Goal: Task Accomplishment & Management: Use online tool/utility

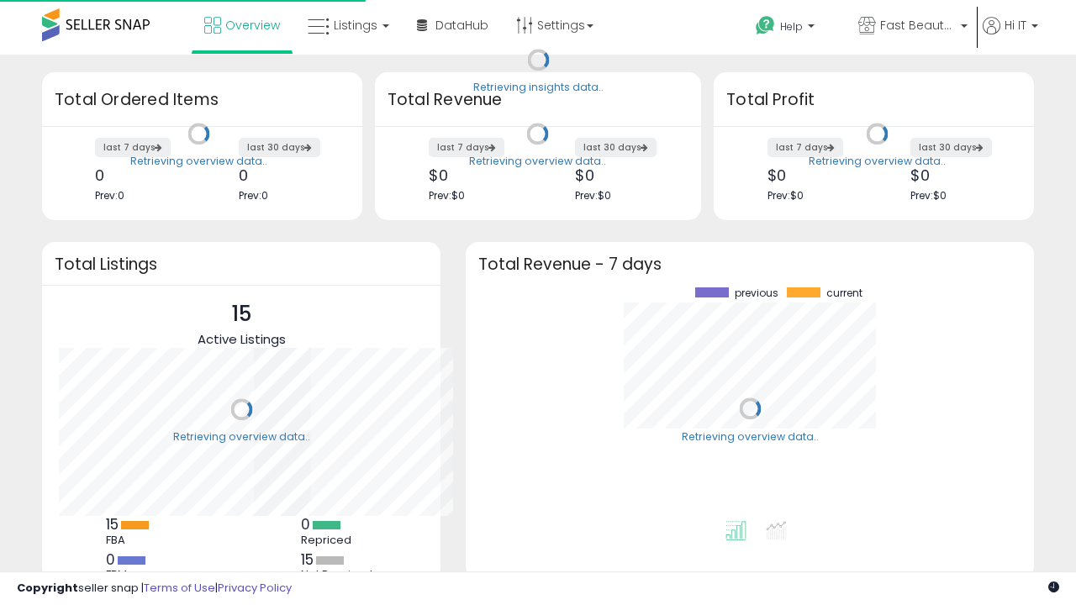
scroll to position [234, 534]
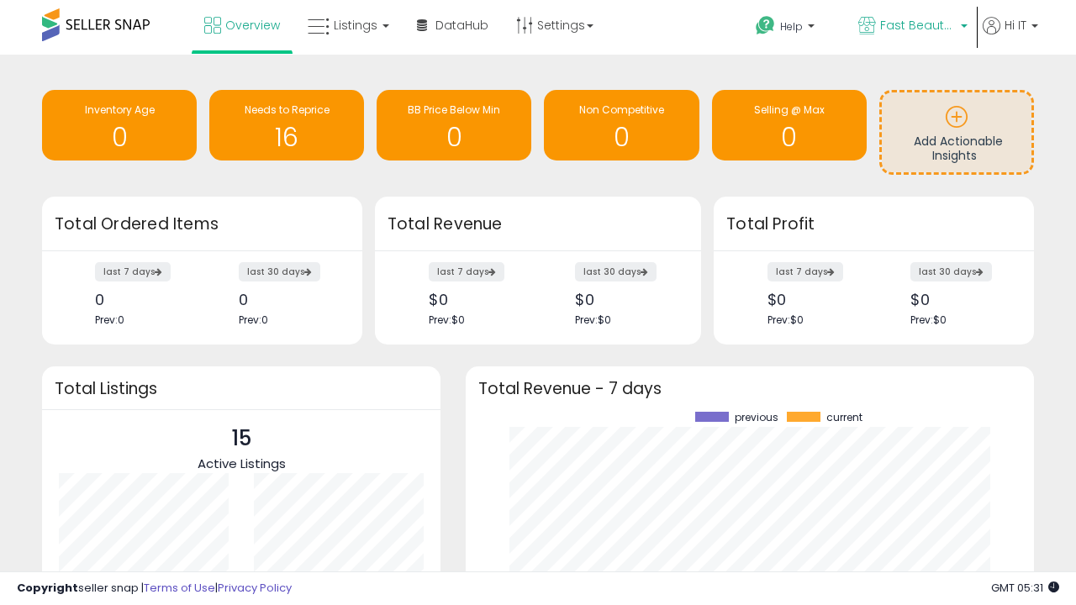
click at [911, 27] on span "Fast Beauty ([GEOGRAPHIC_DATA])" at bounding box center [918, 25] width 76 height 17
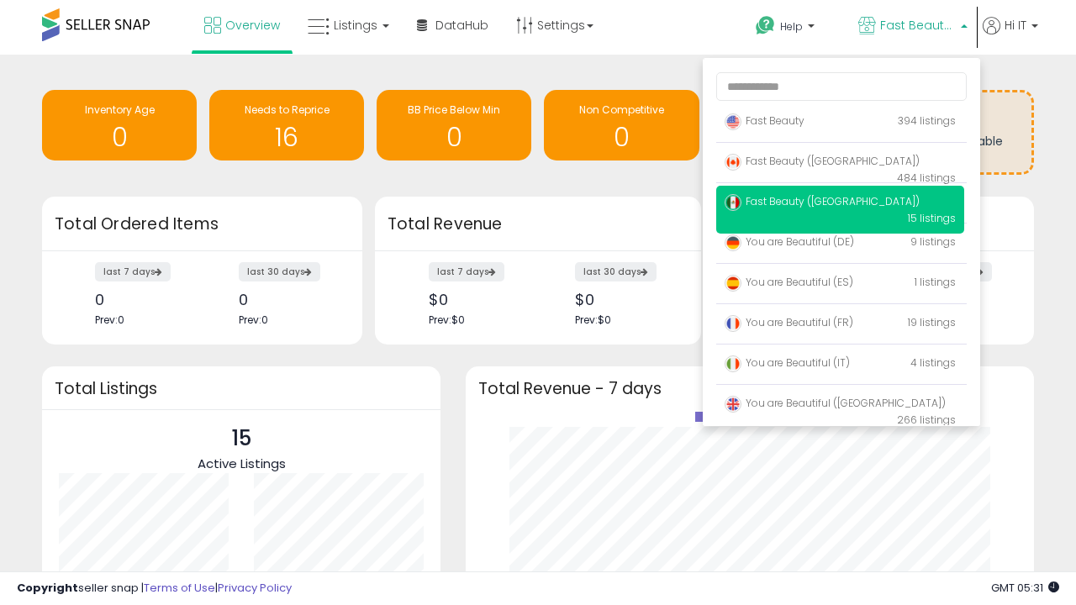
click at [839, 124] on p "Fast Beauty 394 listings" at bounding box center [840, 122] width 248 height 34
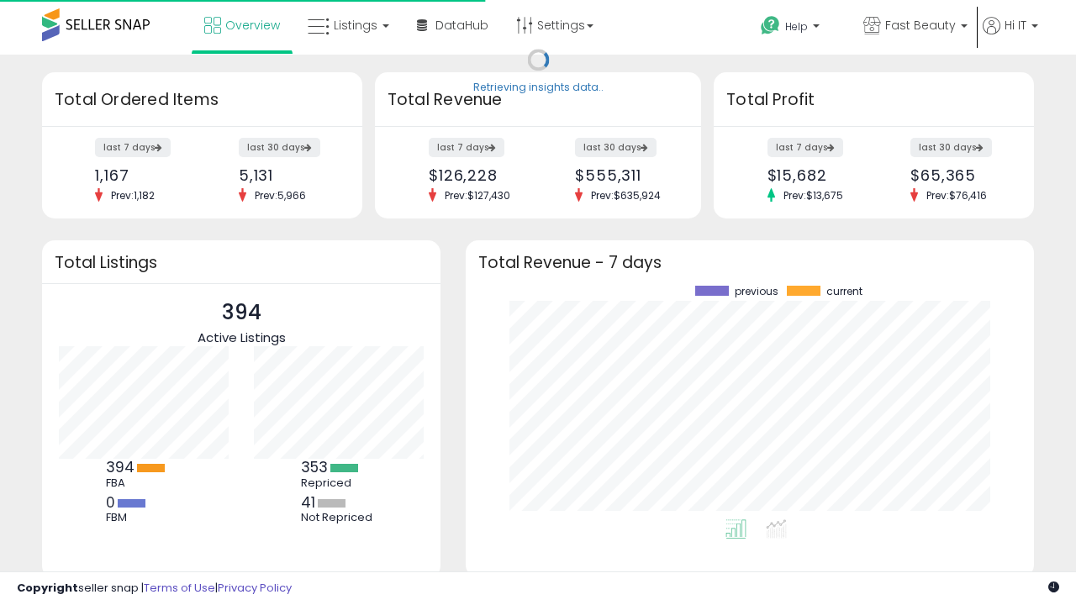
scroll to position [234, 534]
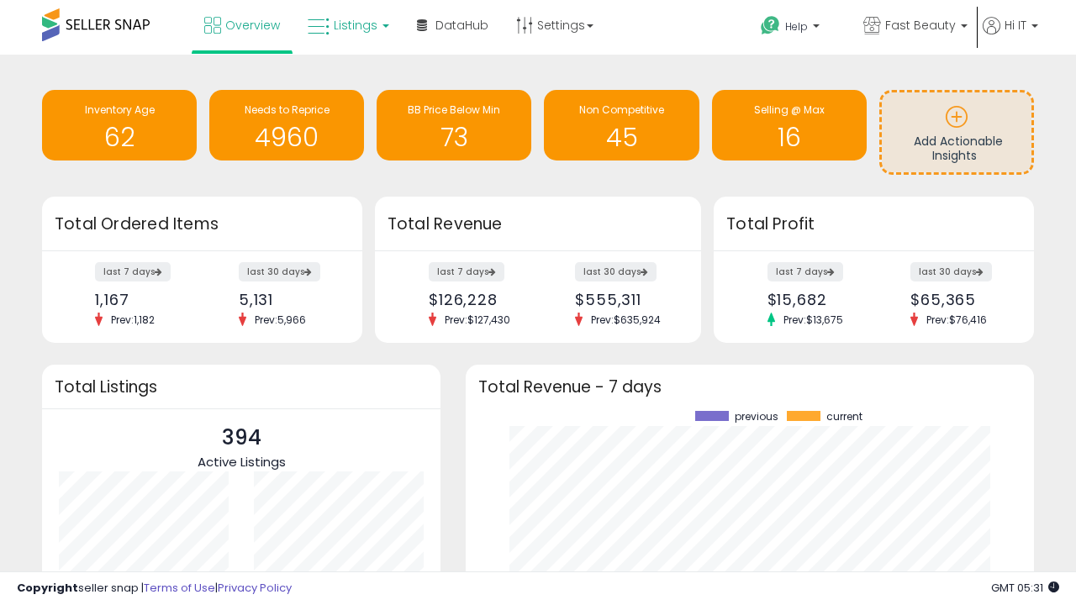
click at [346, 25] on span "Listings" at bounding box center [356, 25] width 44 height 17
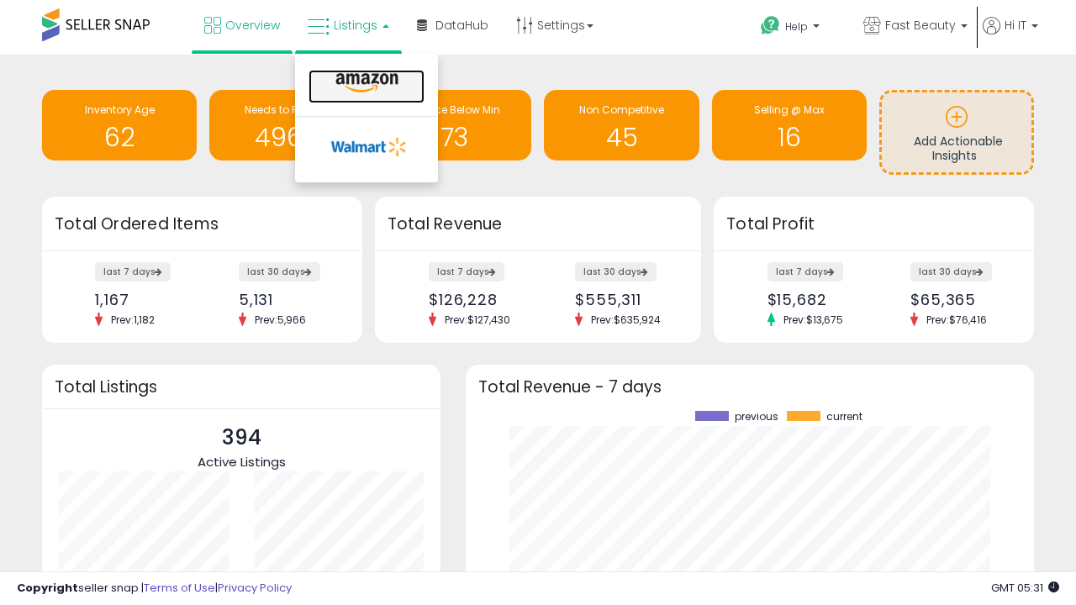
click at [365, 83] on icon at bounding box center [366, 83] width 73 height 22
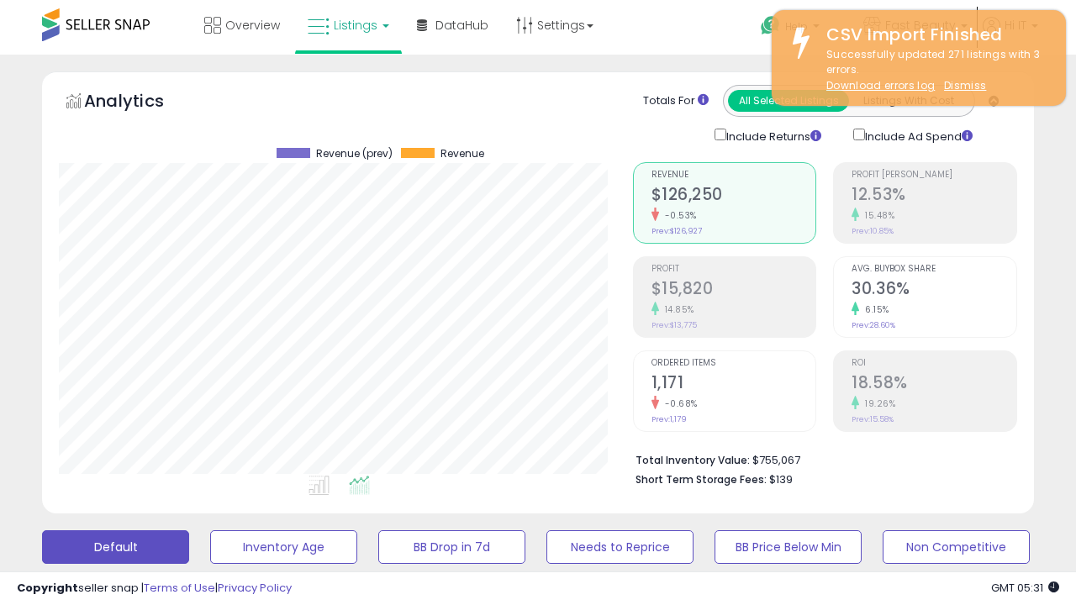
scroll to position [345, 573]
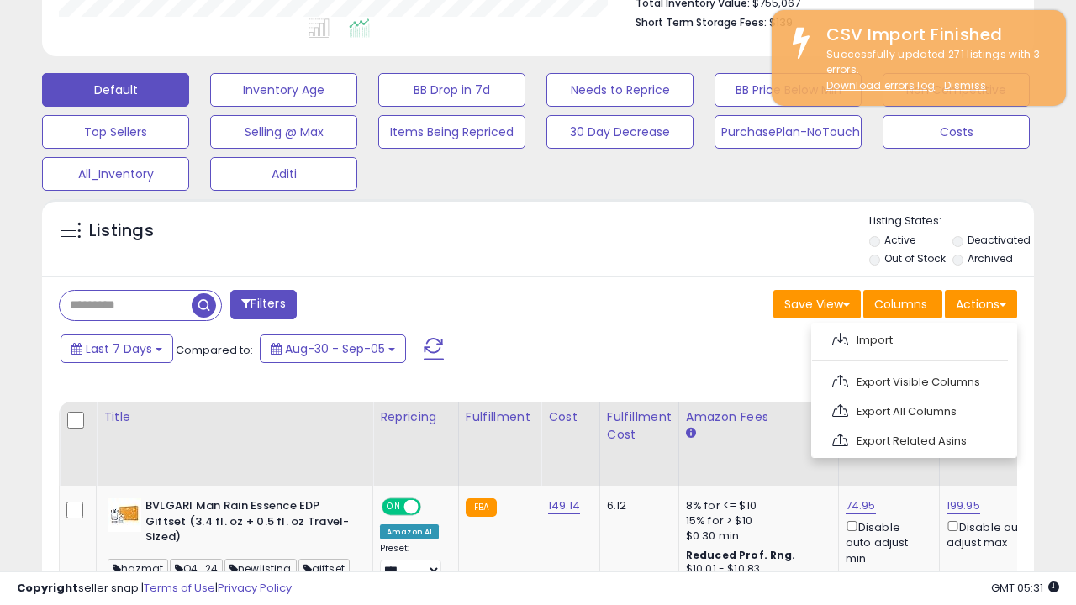
click at [839, 337] on span at bounding box center [840, 339] width 16 height 13
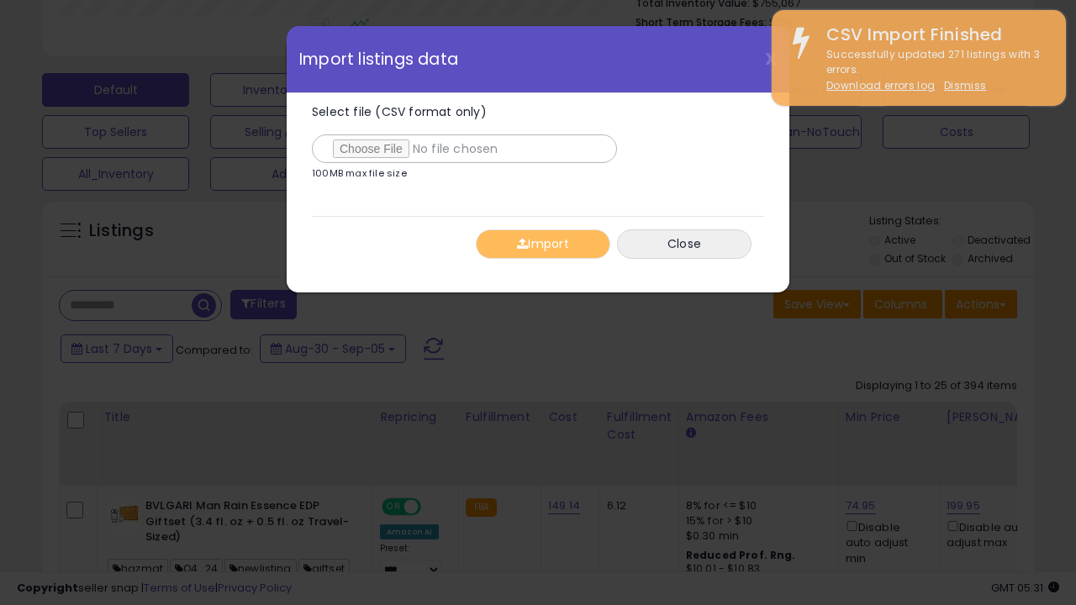
type input "**********"
click at [542, 244] on button "Import" at bounding box center [543, 243] width 134 height 29
